Goal: Information Seeking & Learning: Learn about a topic

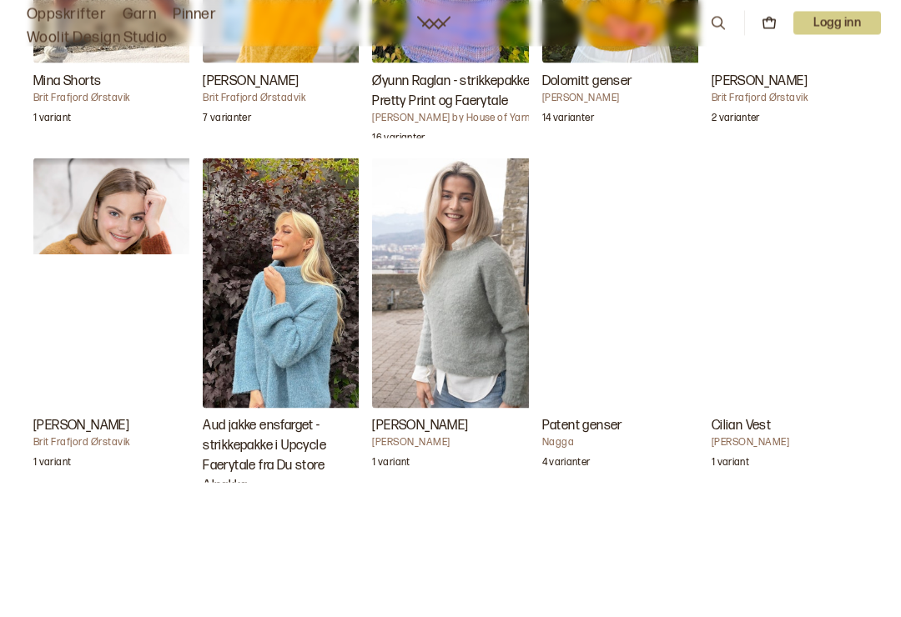
scroll to position [3345, 0]
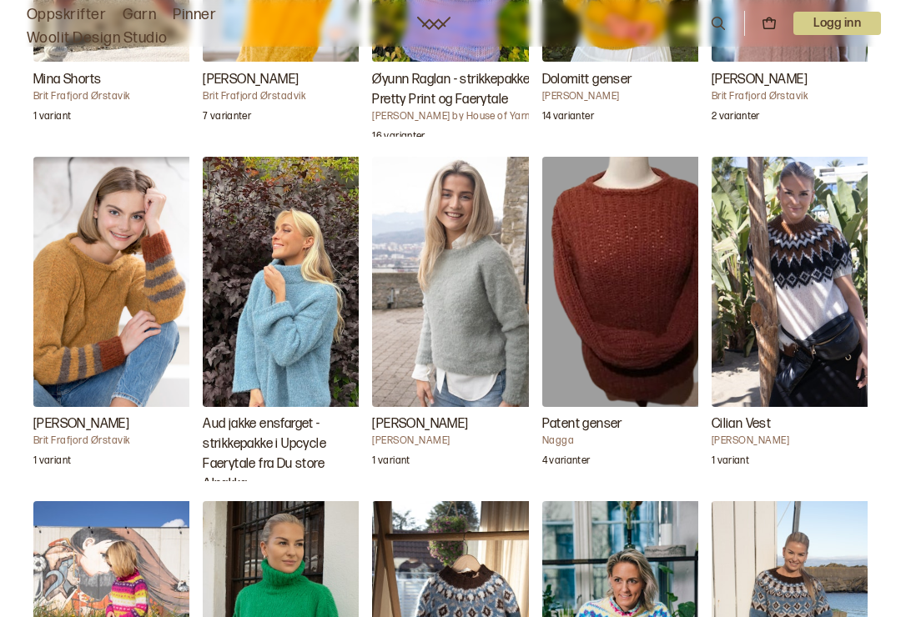
click at [475, 309] on img "Elben Genser" at bounding box center [455, 282] width 167 height 250
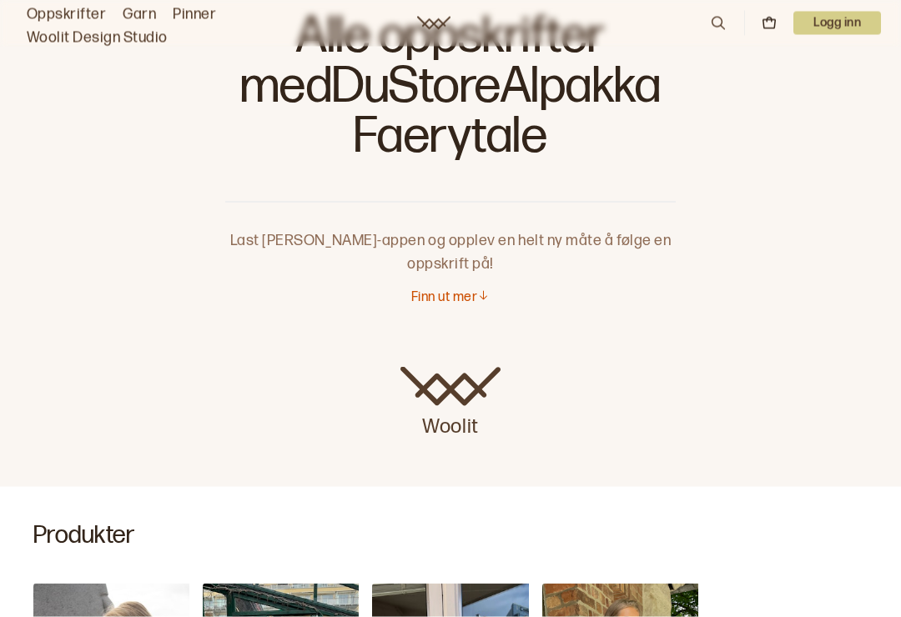
scroll to position [119, 0]
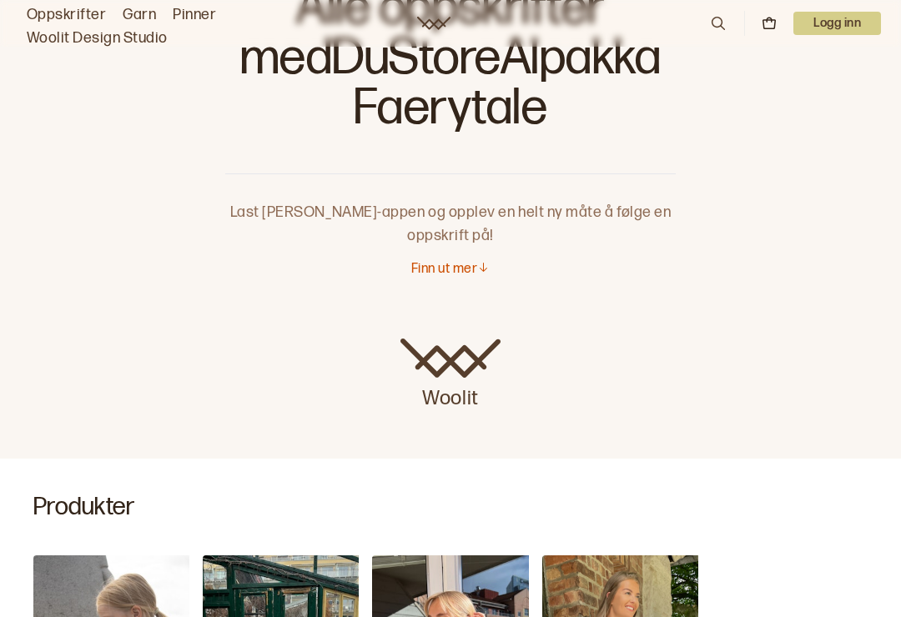
click at [448, 273] on p "Finn ut mer" at bounding box center [444, 270] width 66 height 18
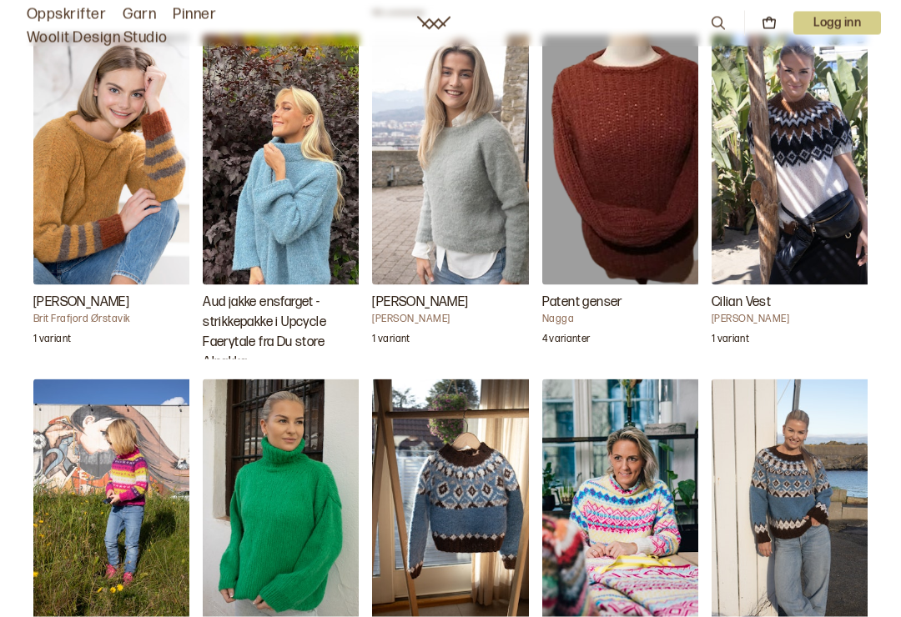
scroll to position [3474, 0]
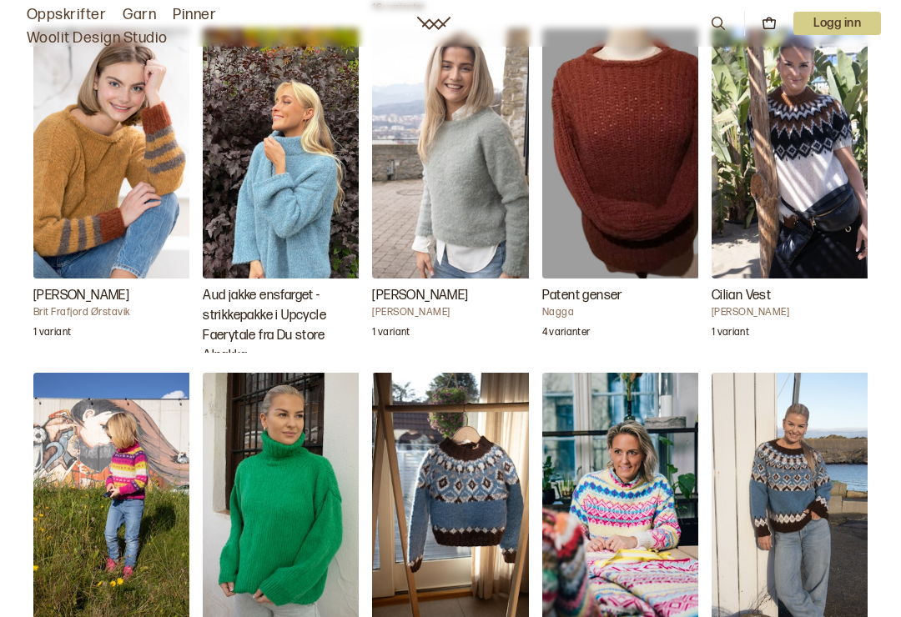
click at [460, 242] on img "Elben Genser" at bounding box center [455, 153] width 167 height 250
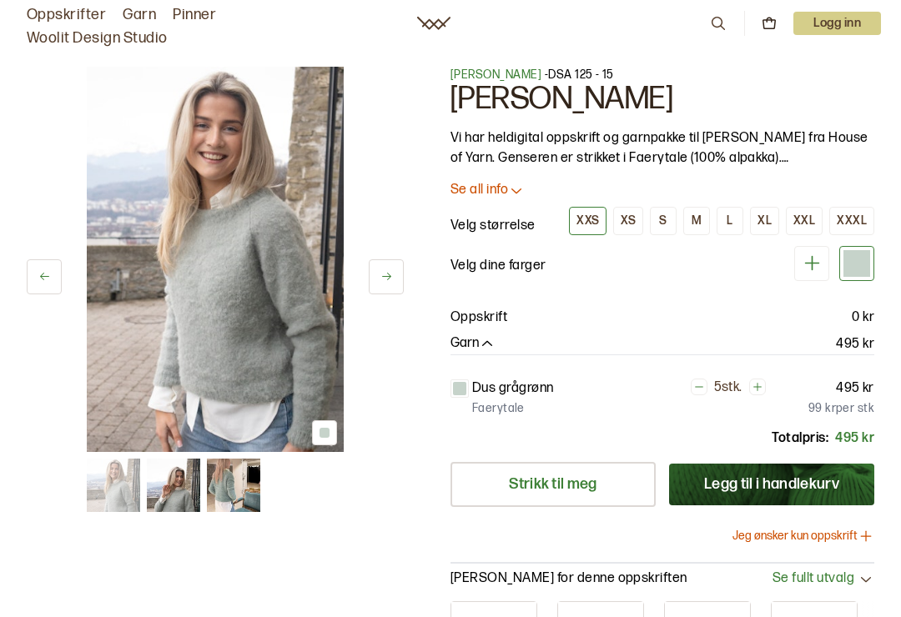
click at [732, 218] on div "L" at bounding box center [729, 221] width 6 height 15
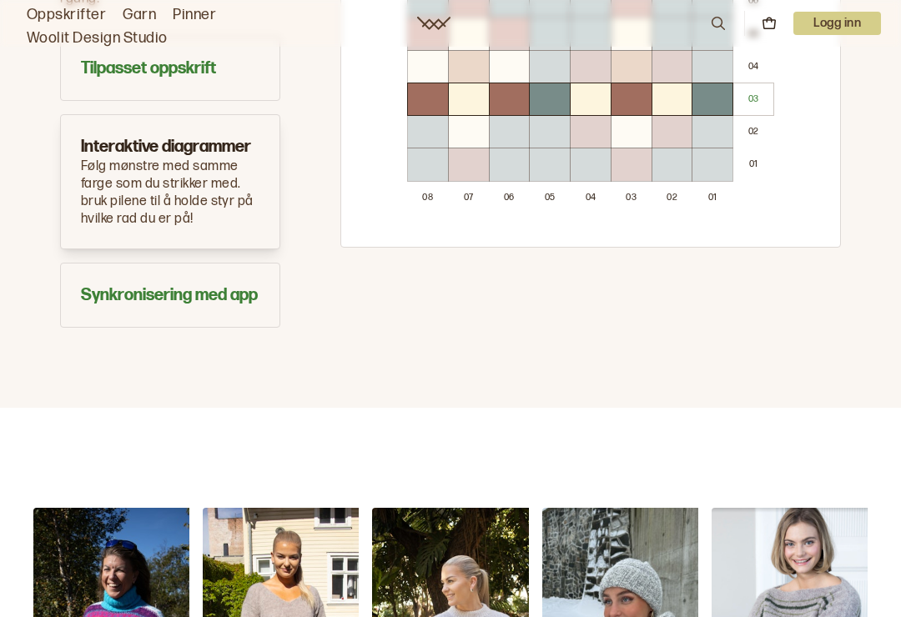
scroll to position [1254, 0]
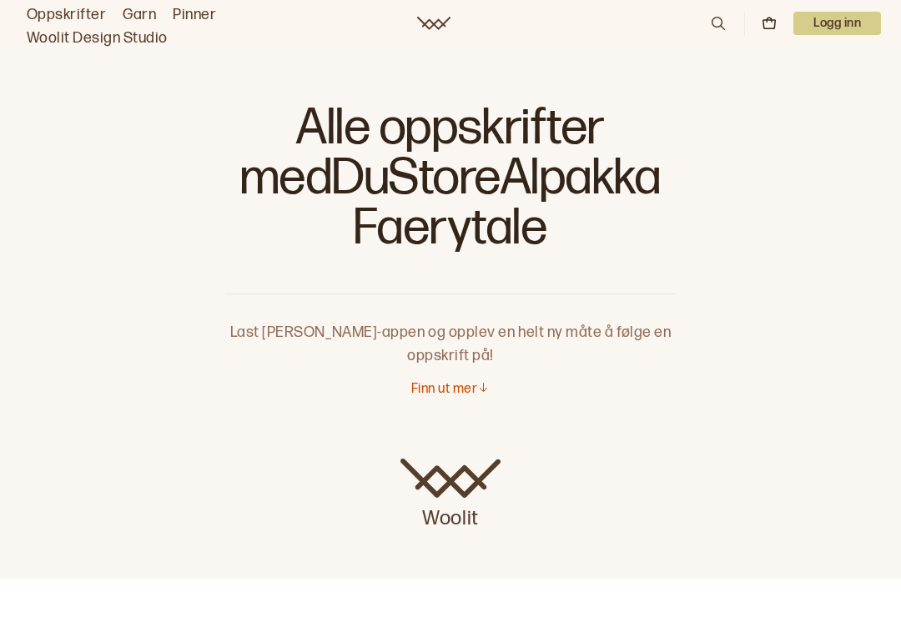
click at [64, 9] on link "Oppskrifter" at bounding box center [66, 14] width 79 height 23
